Goal: Check status: Check status

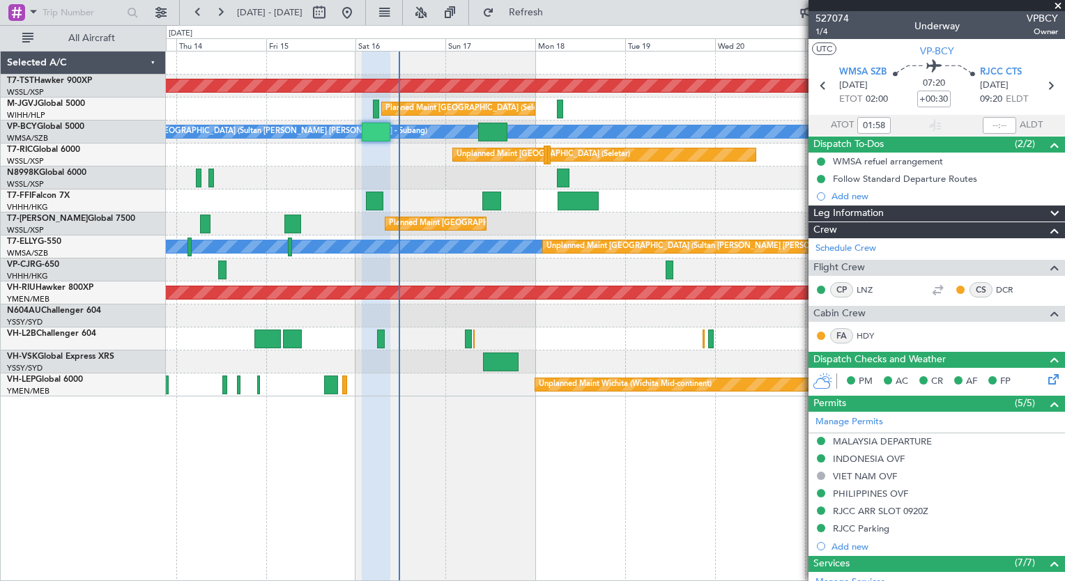
type input "09:47"
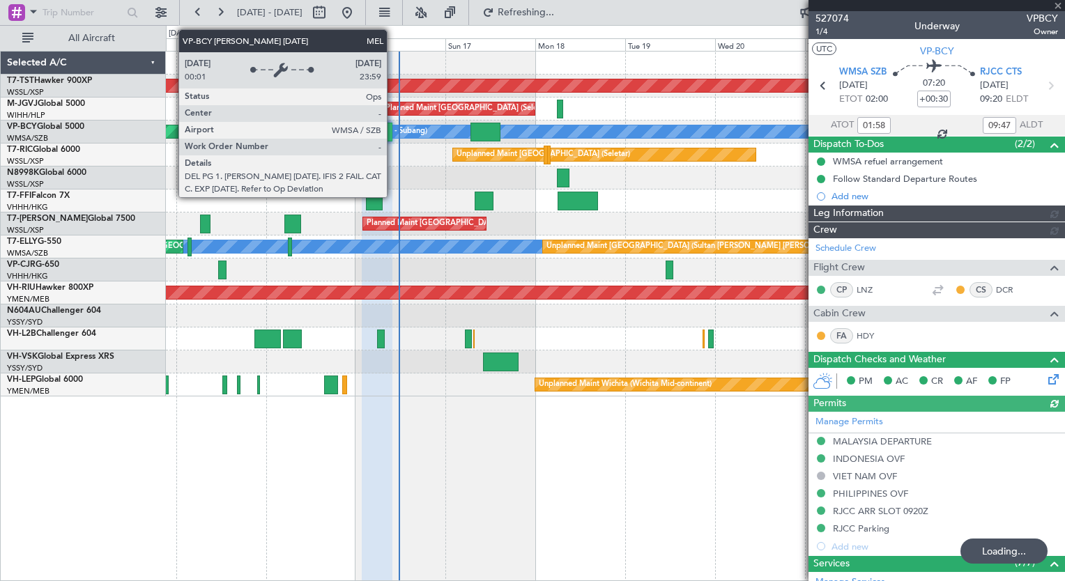
type input "[PERSON_NAME] (EYU)"
type input "A0088"
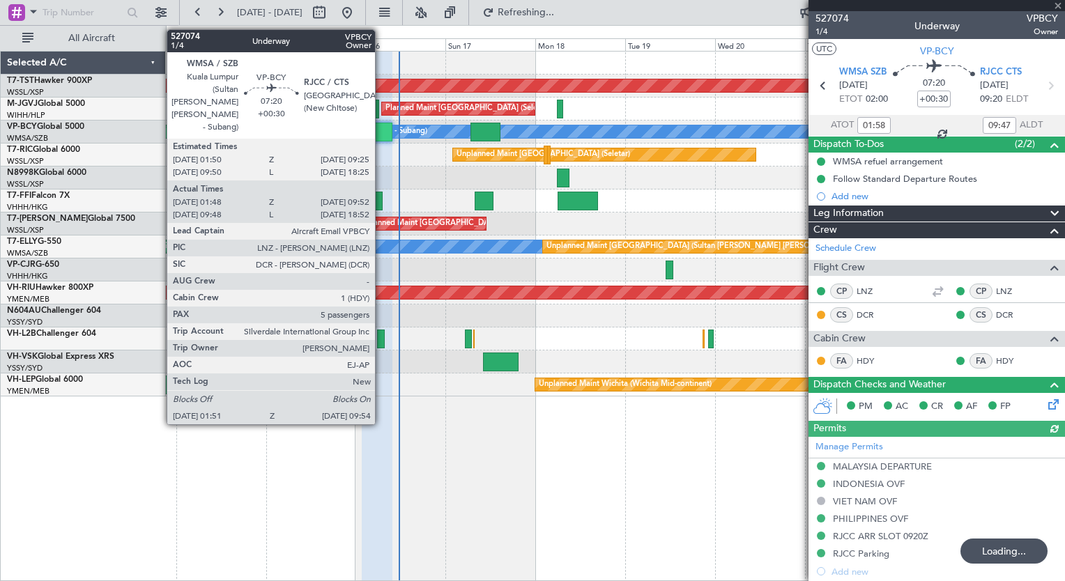
click at [381, 134] on div at bounding box center [377, 132] width 31 height 19
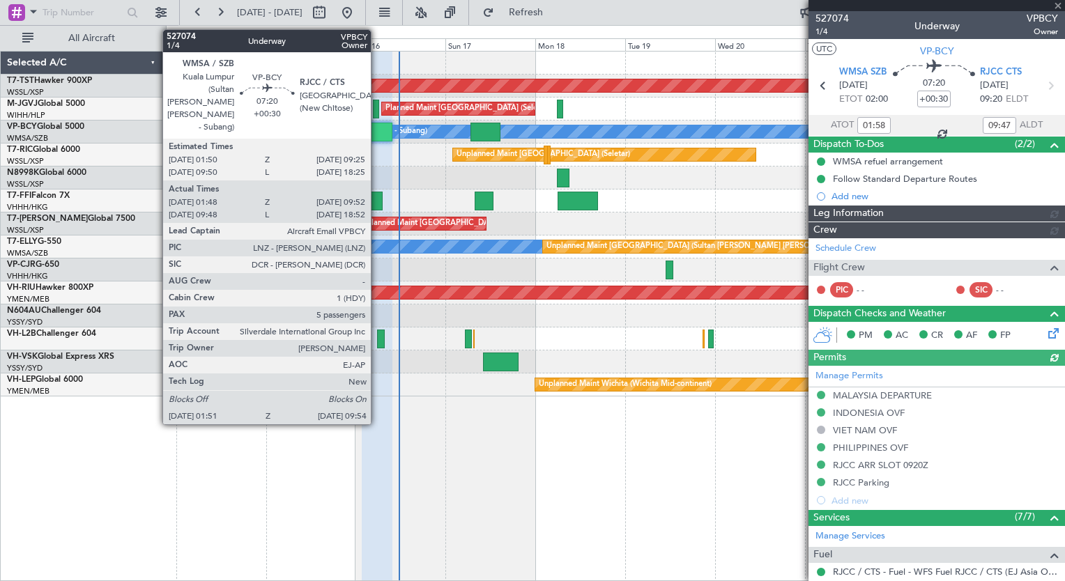
type input "[PERSON_NAME] (EYU)"
type input "A0088"
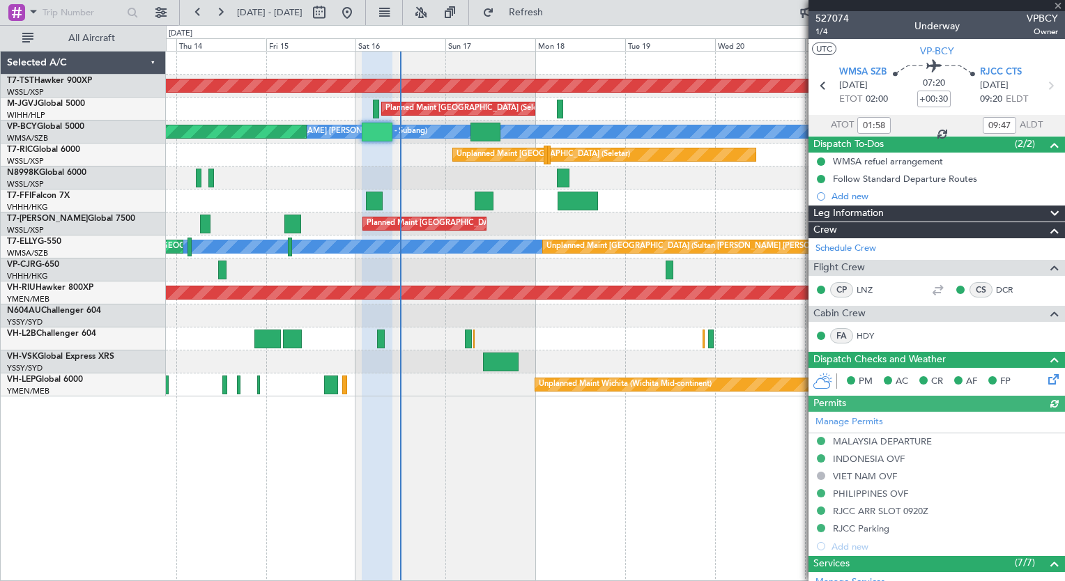
type input "[PERSON_NAME] (EYU)"
type input "A0088"
